Goal: Information Seeking & Learning: Learn about a topic

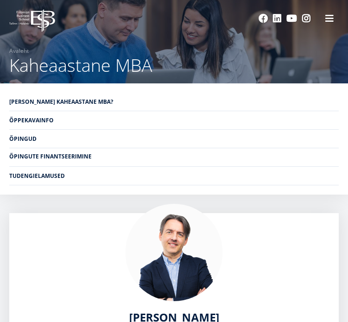
click at [233, 147] on link "Õpingute finantseerimine" at bounding box center [174, 156] width 330 height 18
click at [326, 22] on span at bounding box center [329, 17] width 9 height 9
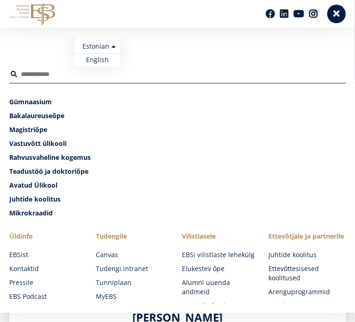
click at [95, 49] on ul "Estonian English" at bounding box center [97, 52] width 46 height 30
click at [98, 60] on link "English" at bounding box center [97, 59] width 46 height 13
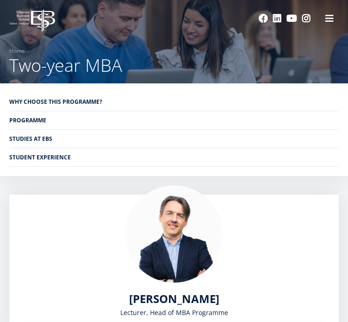
scroll to position [100, 0]
